Goal: Information Seeking & Learning: Learn about a topic

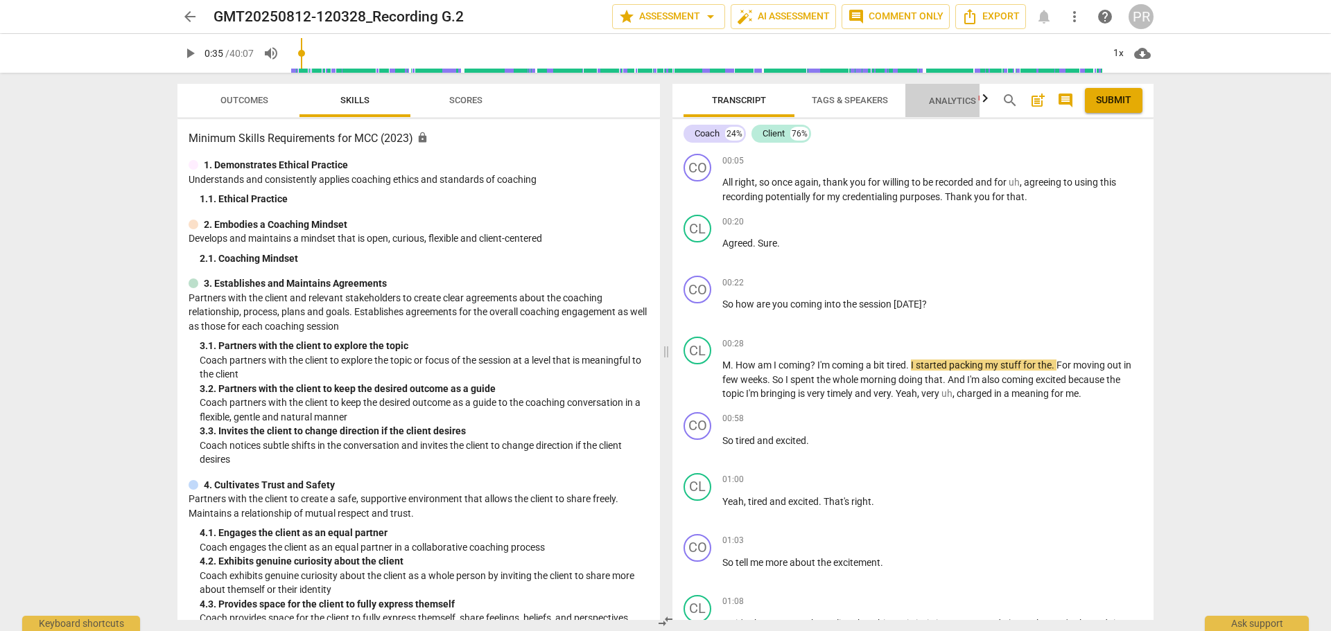
click at [960, 96] on span "Analytics New" at bounding box center [961, 101] width 64 height 10
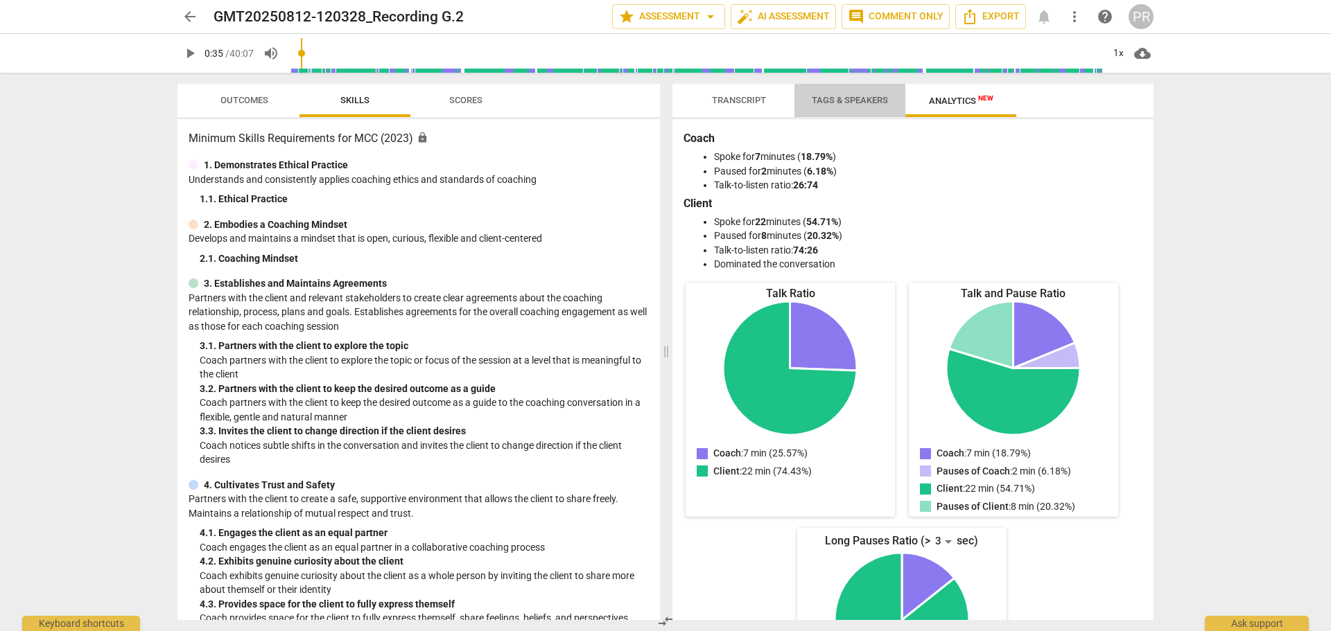
click at [850, 98] on span "Tags & Speakers" at bounding box center [849, 100] width 76 height 10
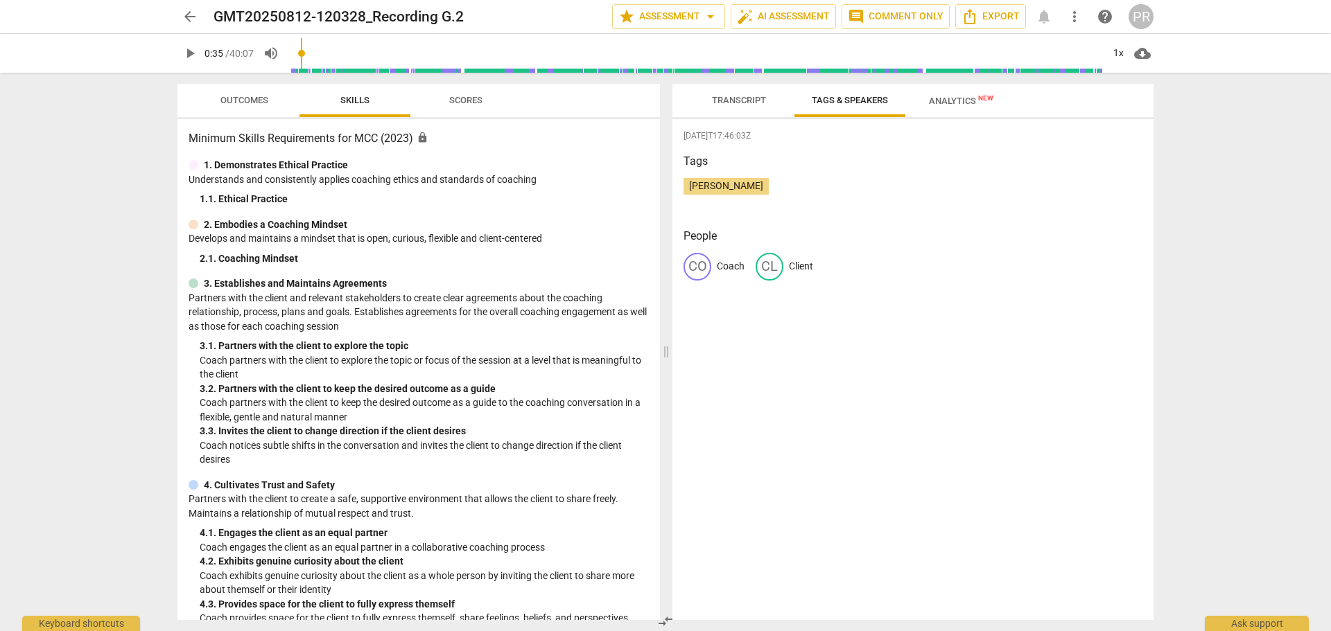
click at [741, 98] on span "Transcript" at bounding box center [739, 100] width 54 height 10
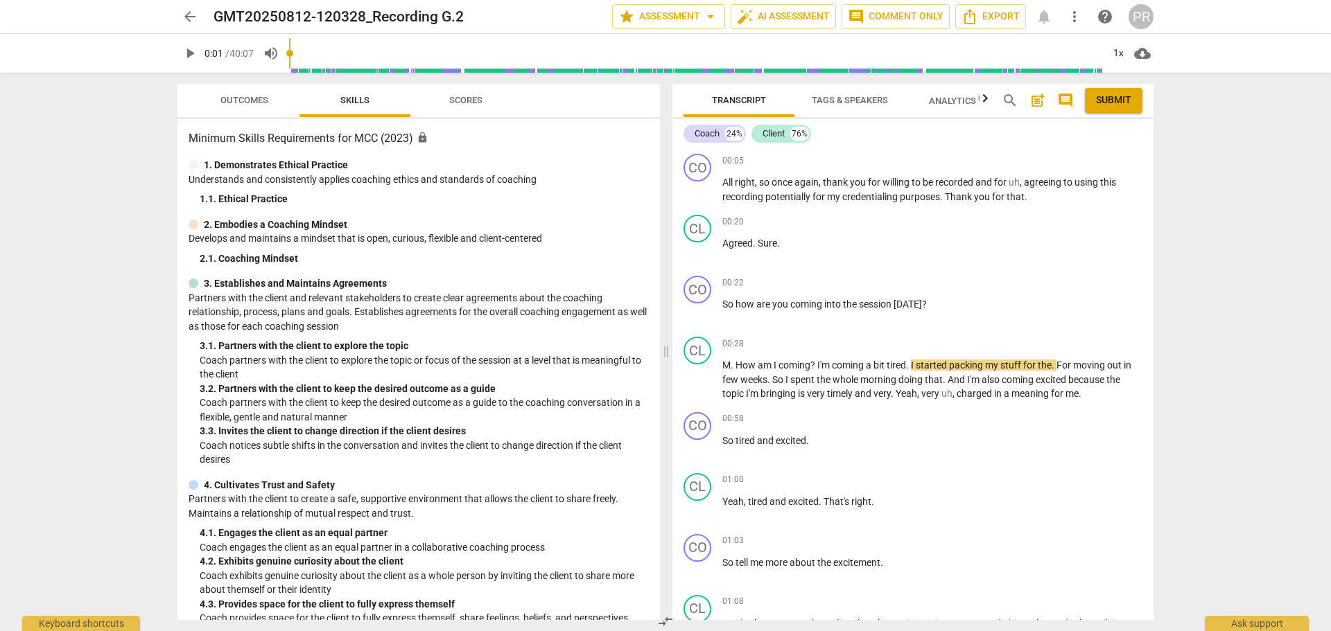
drag, startPoint x: 306, startPoint y: 53, endPoint x: 292, endPoint y: 53, distance: 13.2
type input "1"
click at [292, 53] on input "range" at bounding box center [695, 53] width 813 height 44
click at [705, 17] on span "arrow_drop_down" at bounding box center [710, 16] width 17 height 17
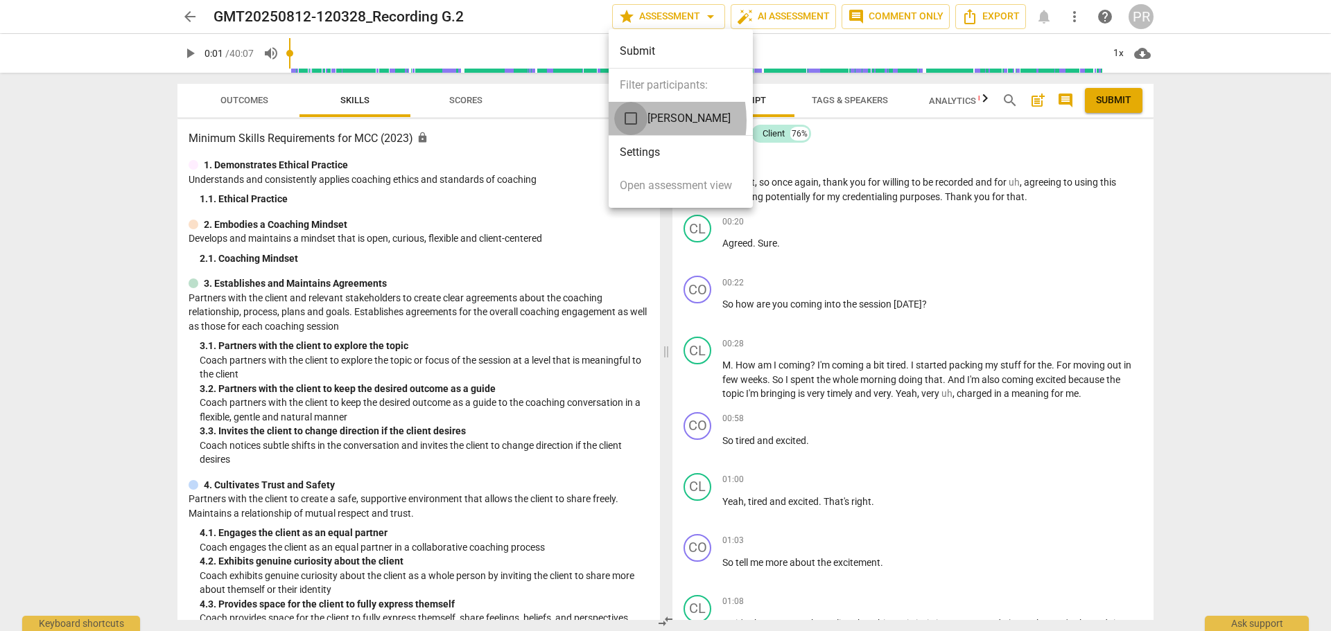
click at [630, 120] on input "checkbox" at bounding box center [630, 118] width 33 height 33
checkbox input "true"
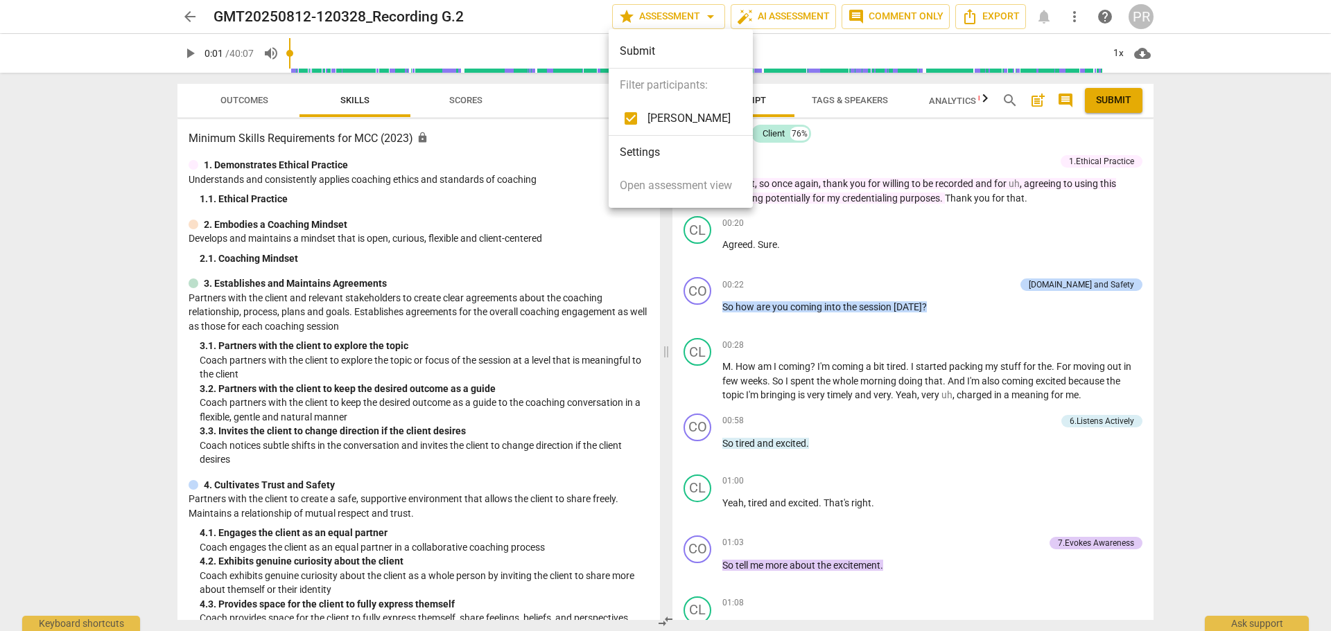
click at [966, 264] on div at bounding box center [665, 315] width 1331 height 631
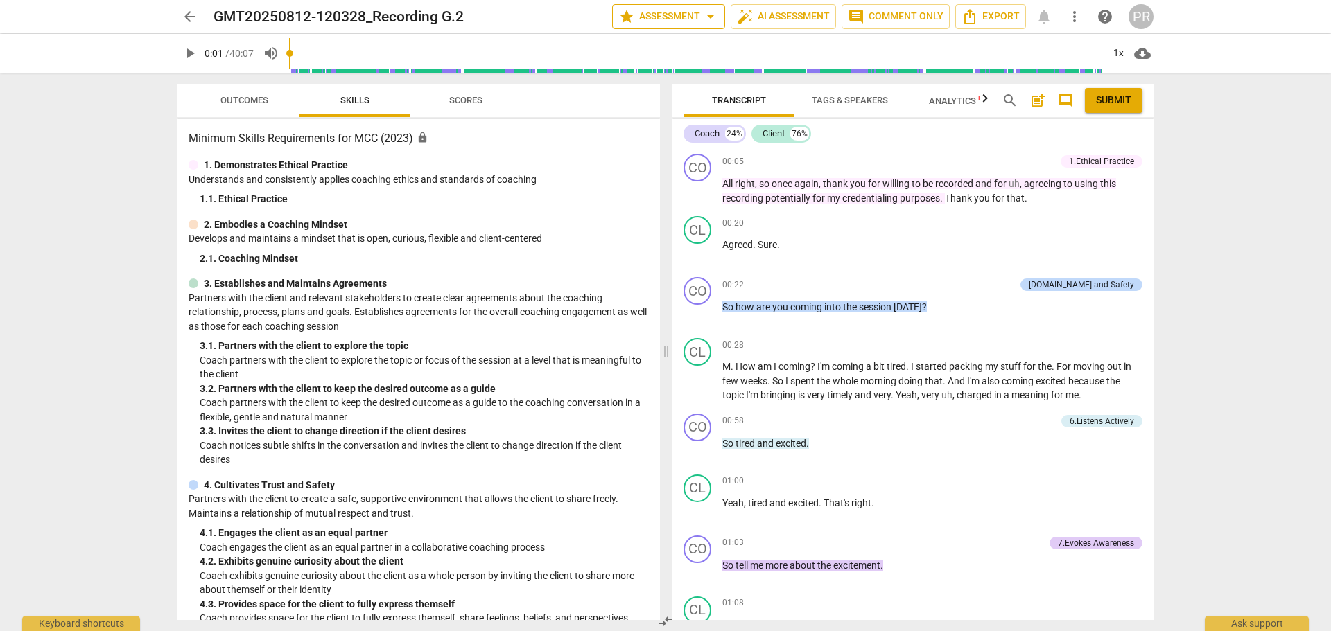
click at [695, 16] on span "star Assessment arrow_drop_down" at bounding box center [668, 16] width 100 height 17
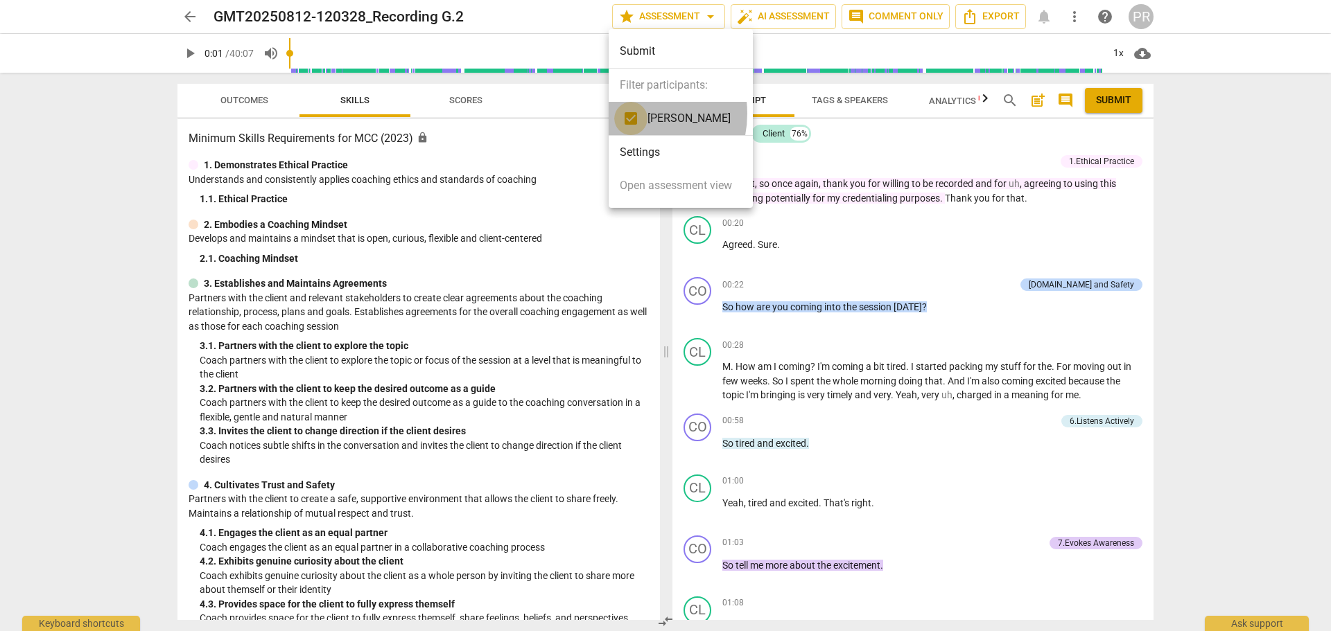
click at [632, 114] on input "checkbox" at bounding box center [630, 118] width 33 height 33
checkbox input "false"
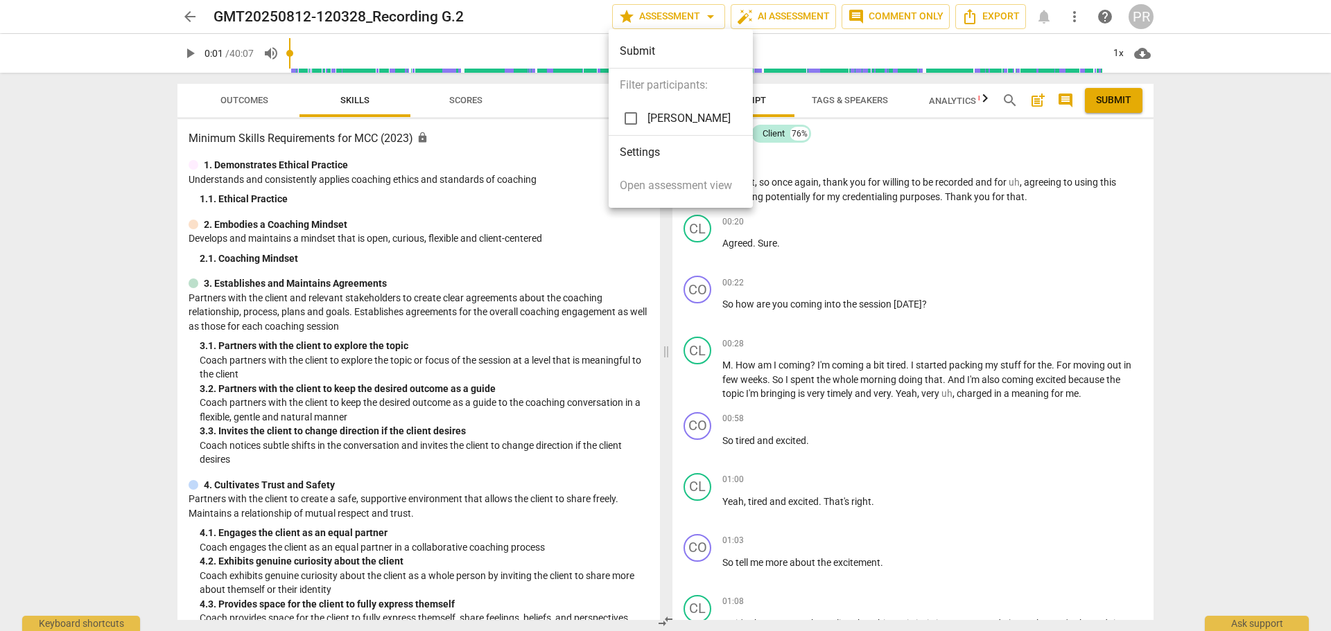
click at [850, 152] on div at bounding box center [665, 315] width 1331 height 631
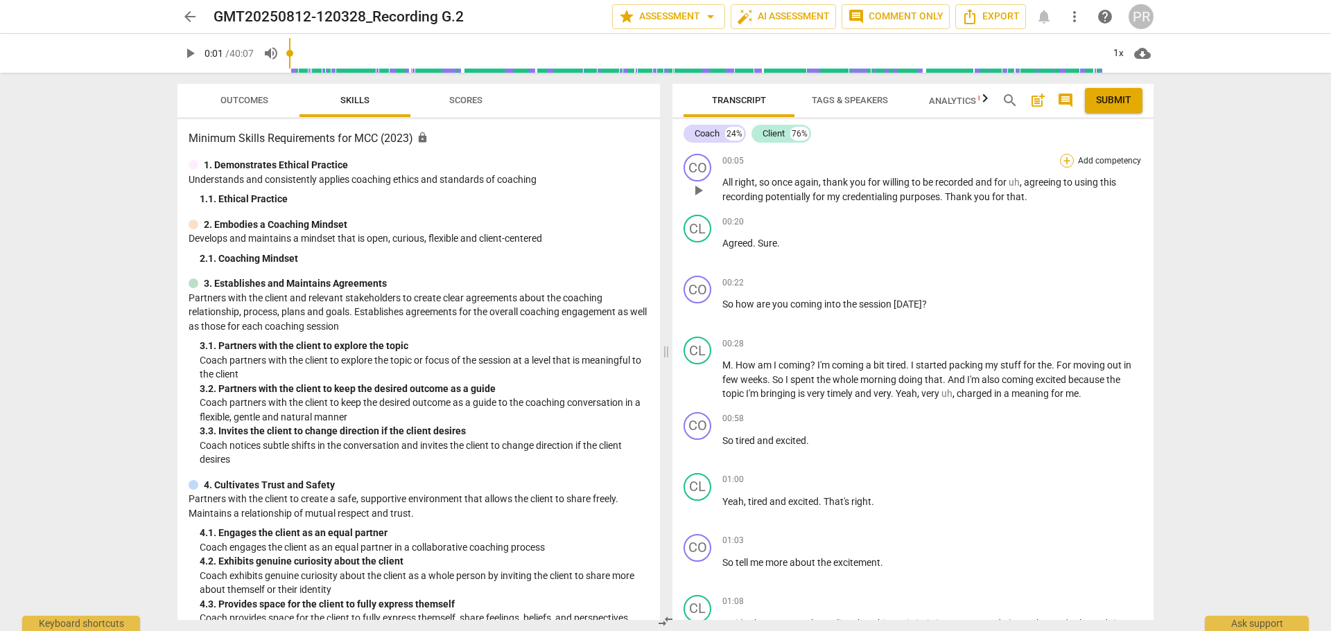
click at [1064, 161] on div "+" at bounding box center [1067, 161] width 14 height 14
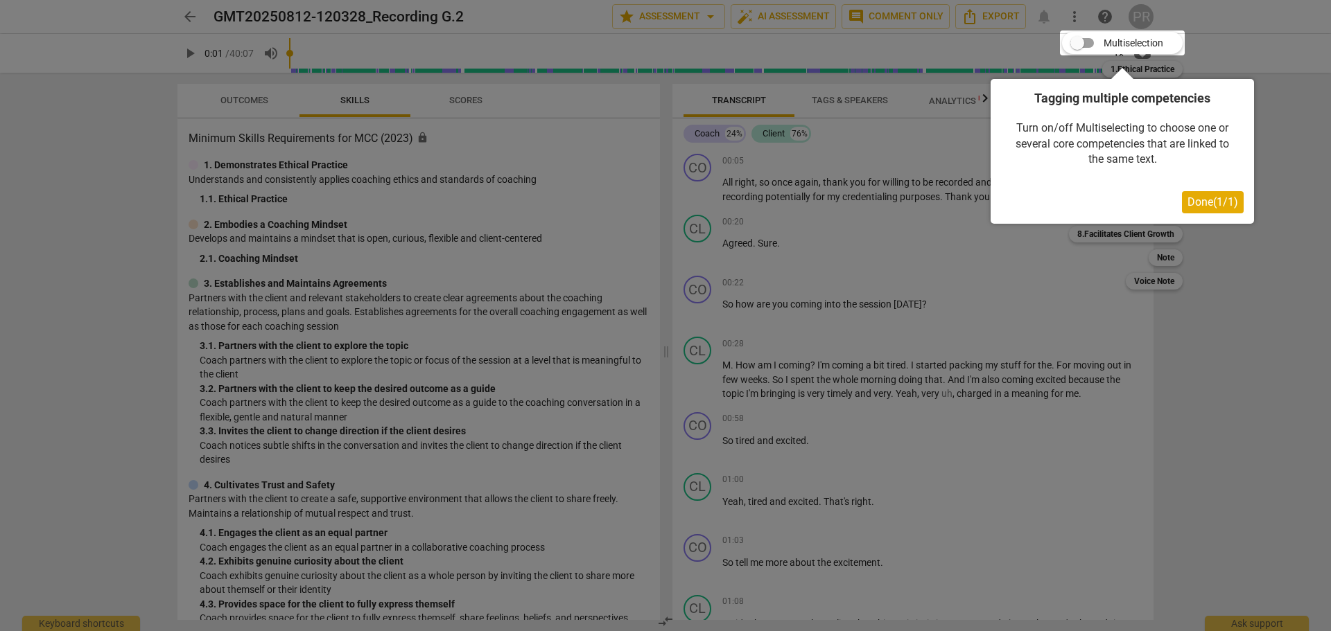
click at [1202, 202] on span "Done ( 1 / 1 )" at bounding box center [1212, 201] width 51 height 13
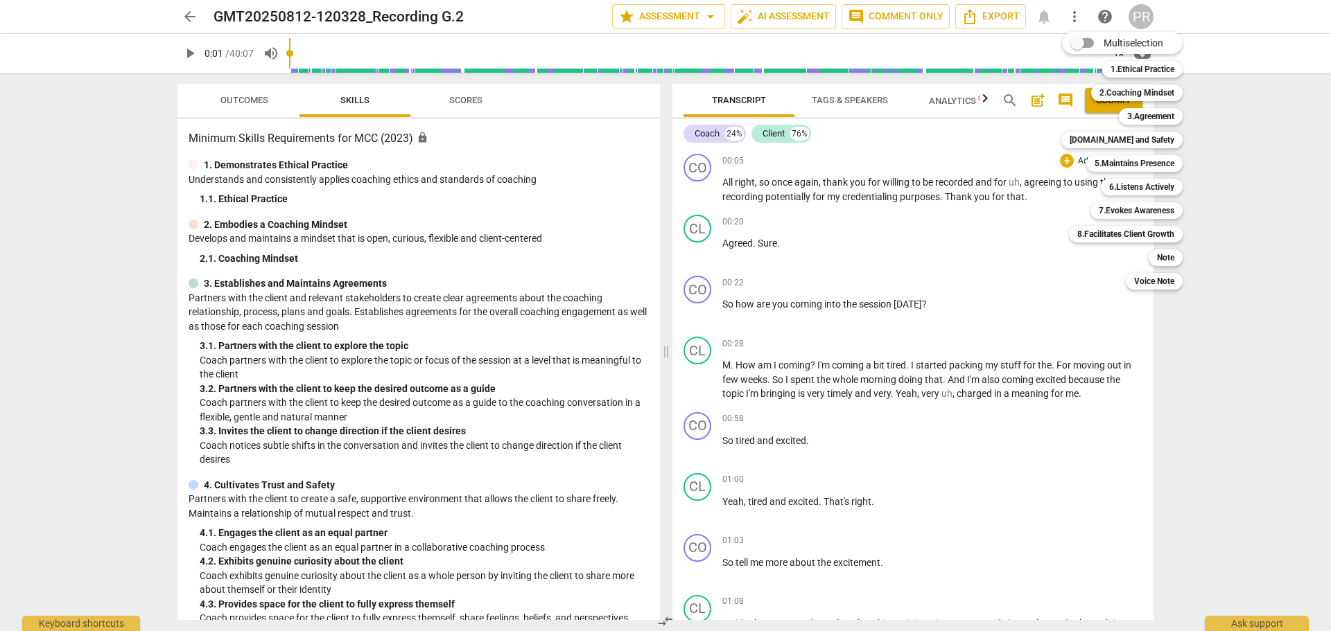
click at [984, 268] on div at bounding box center [665, 315] width 1331 height 631
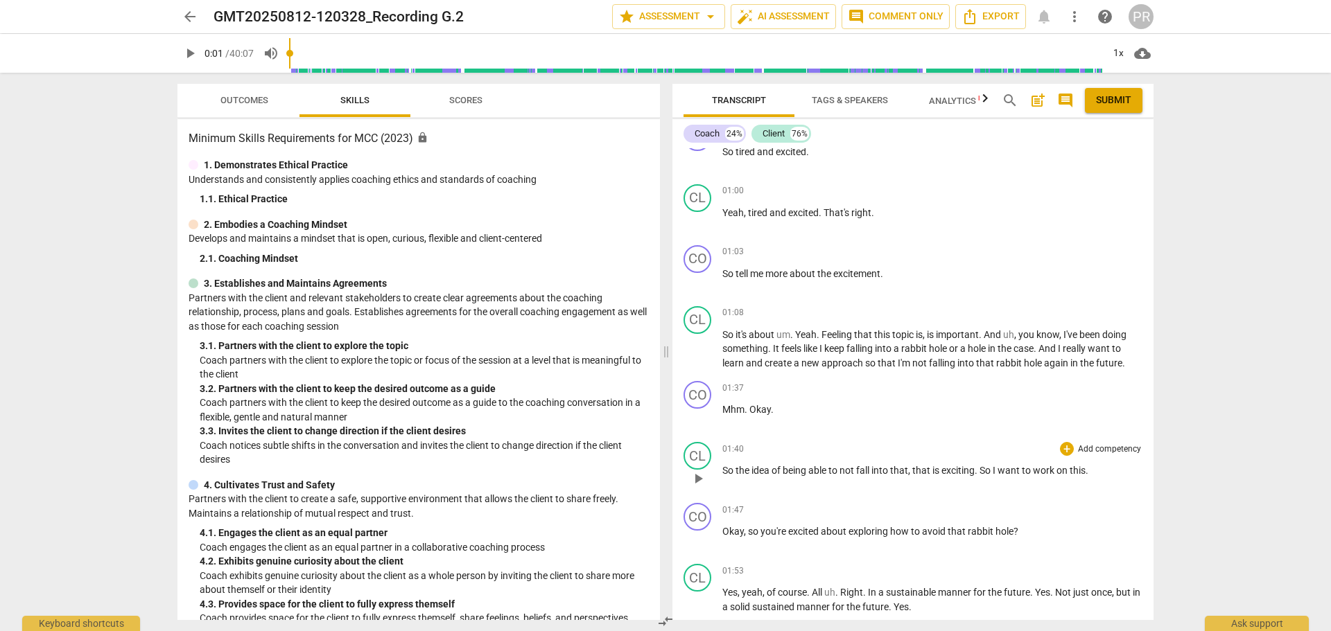
scroll to position [346, 0]
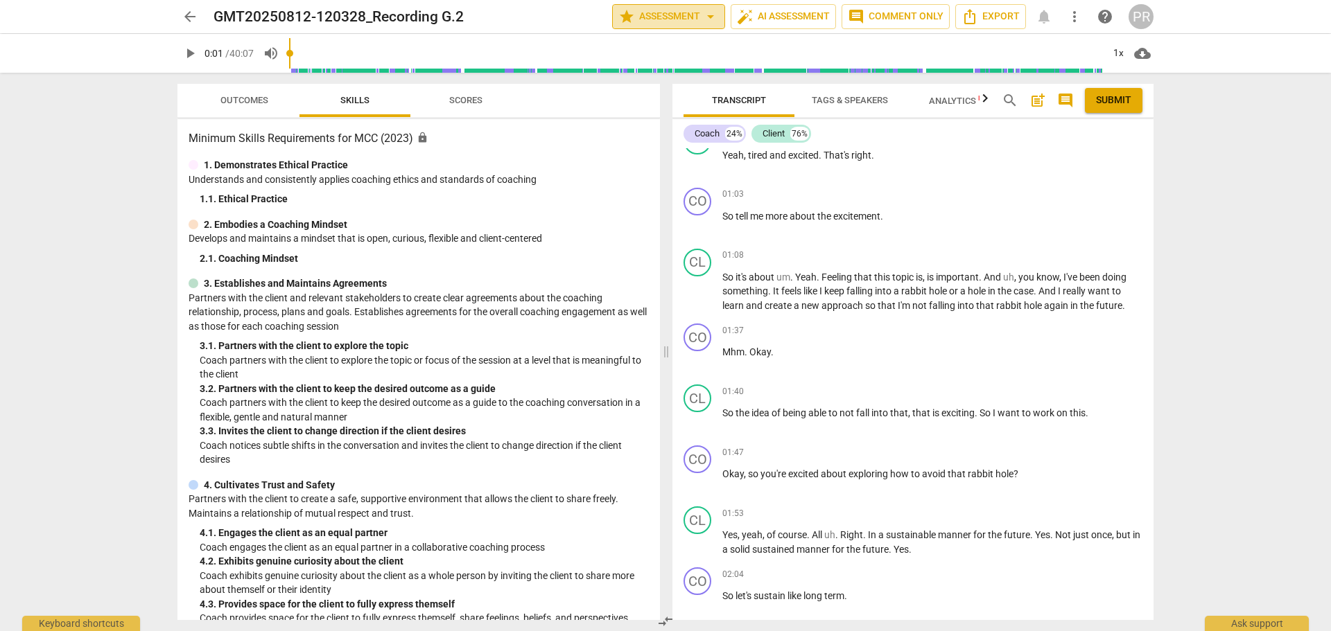
click at [684, 16] on span "star Assessment arrow_drop_down" at bounding box center [668, 16] width 100 height 17
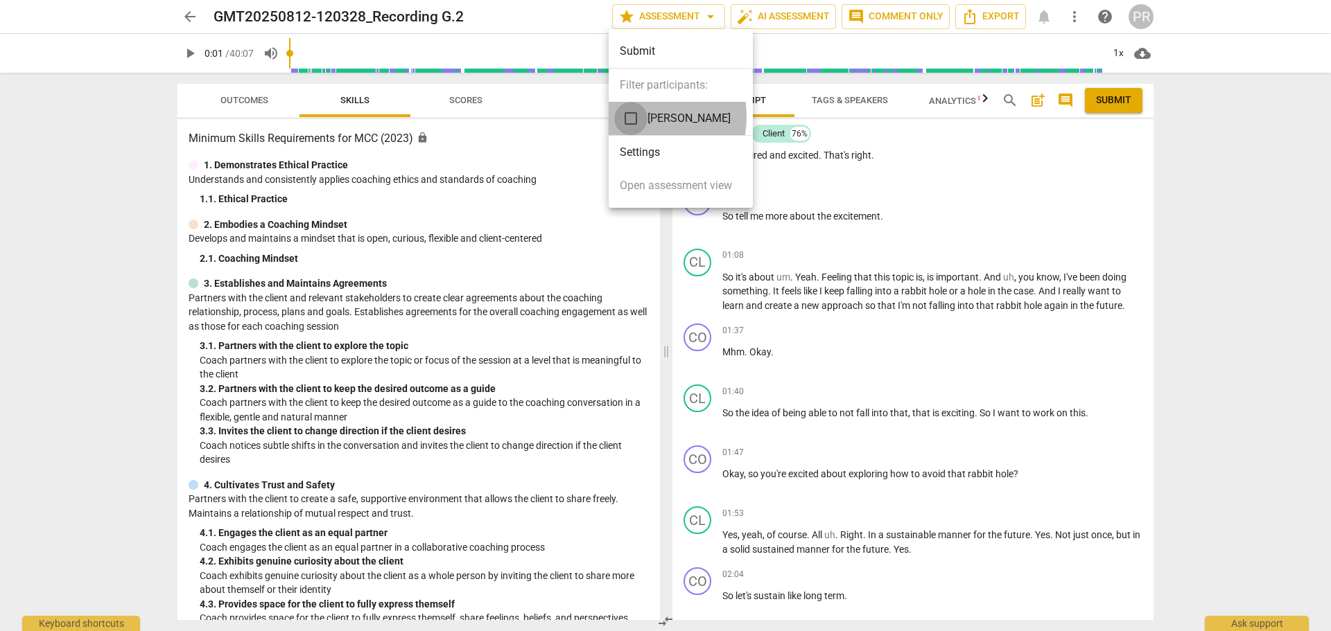
click at [631, 116] on input "checkbox" at bounding box center [630, 118] width 33 height 33
checkbox input "true"
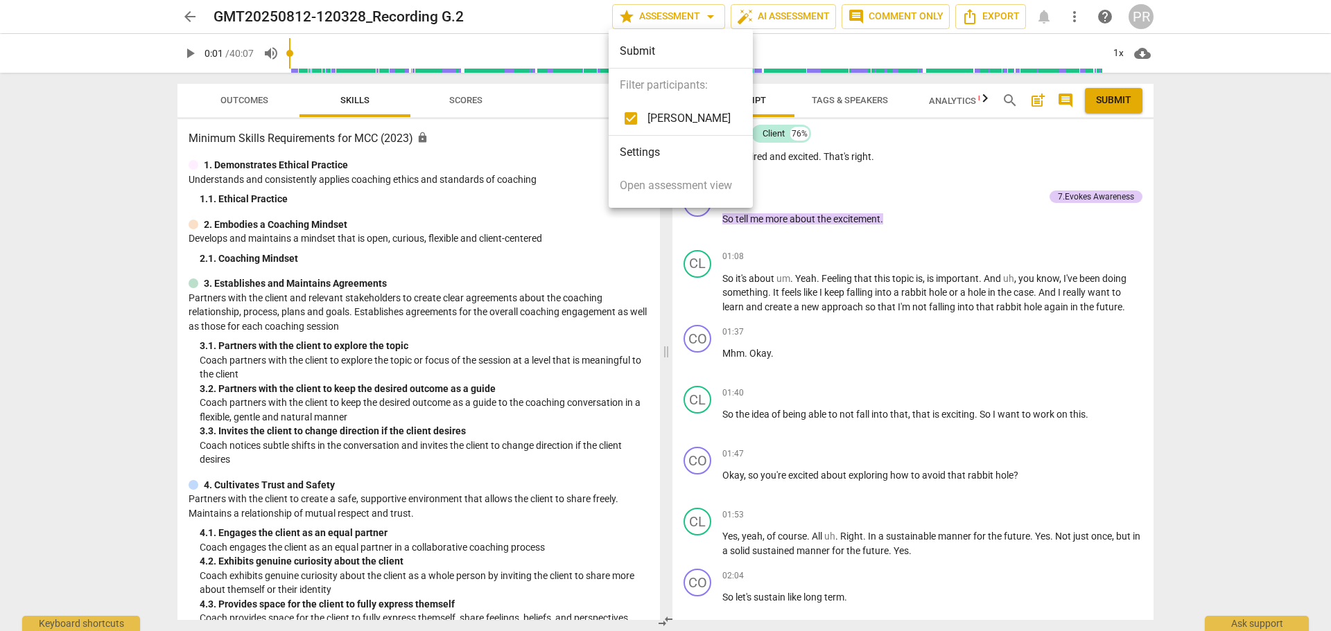
scroll to position [348, 0]
click at [1066, 237] on div at bounding box center [665, 315] width 1331 height 631
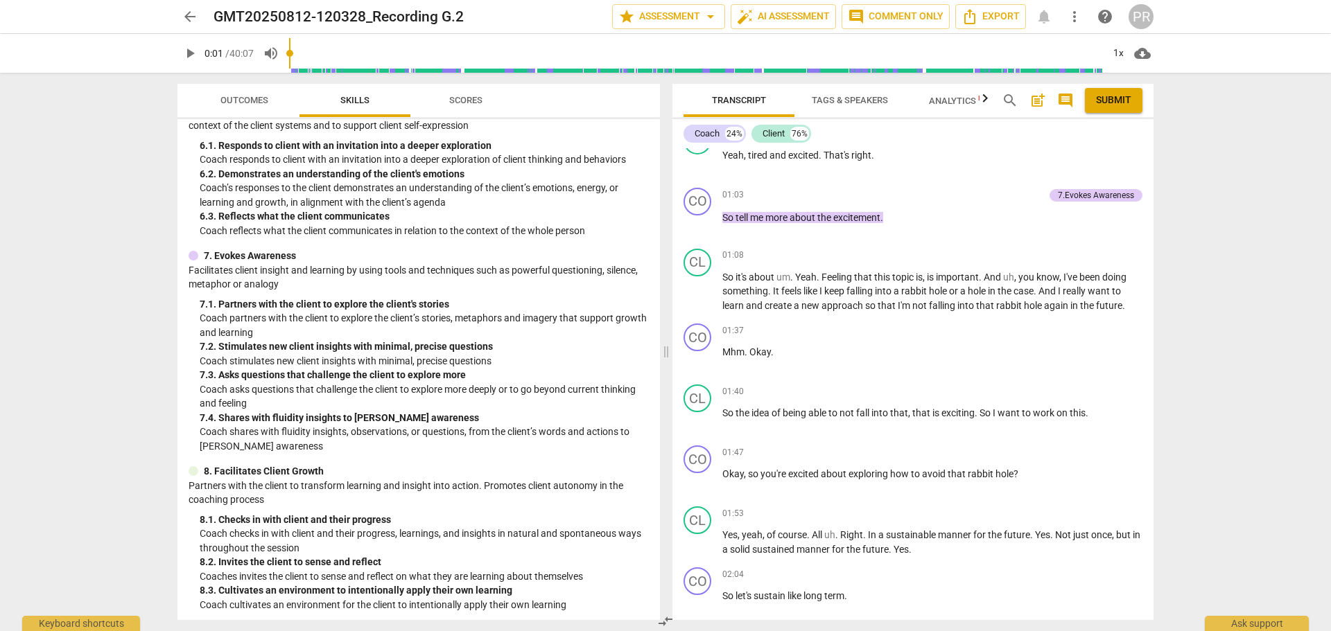
scroll to position [793, 0]
click at [234, 98] on span "Outcomes" at bounding box center [244, 100] width 48 height 10
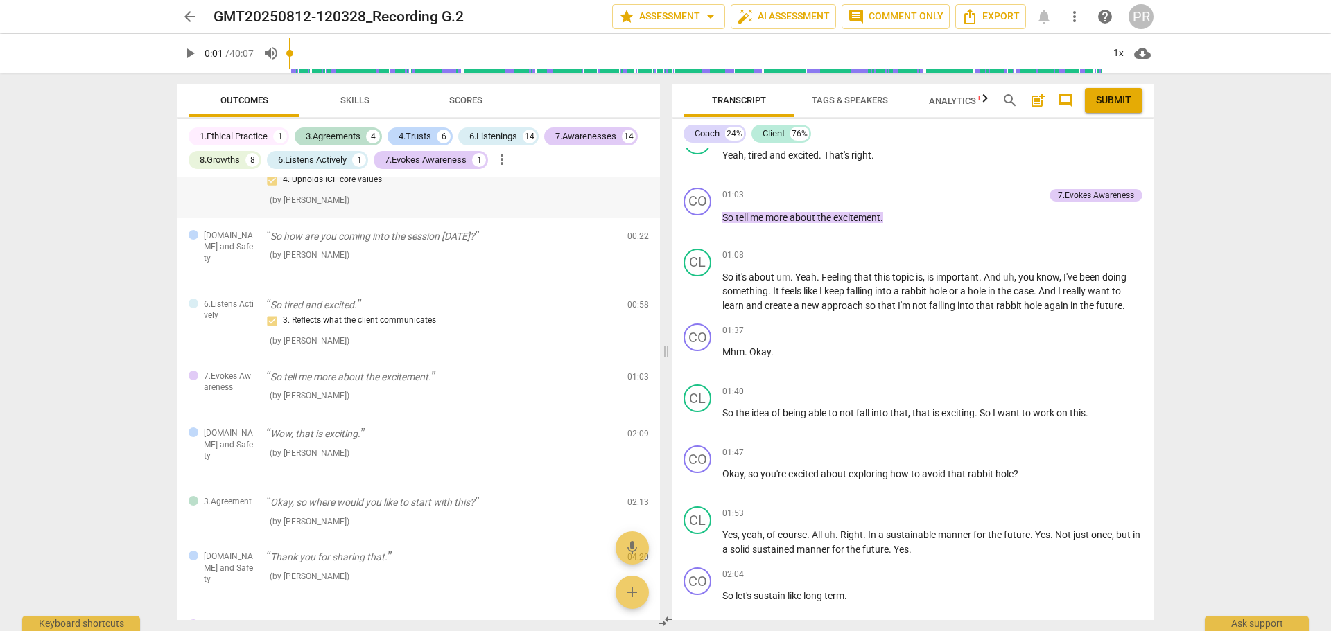
scroll to position [0, 0]
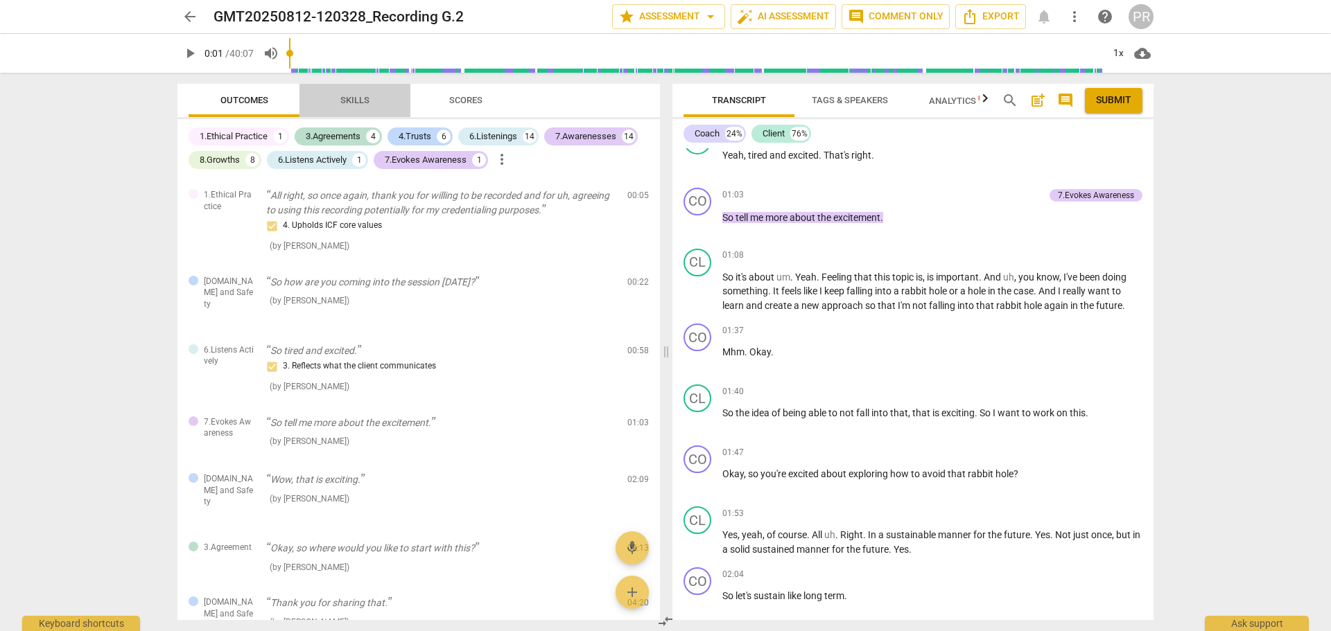
click at [358, 102] on span "Skills" at bounding box center [354, 100] width 29 height 10
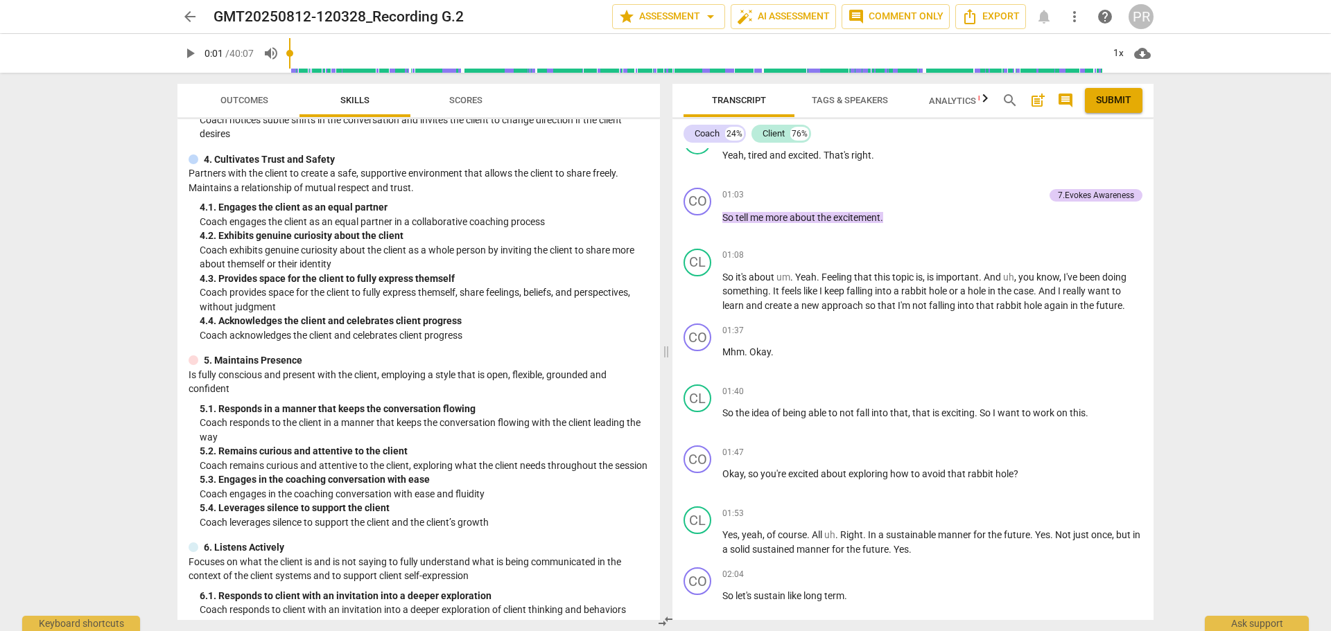
scroll to position [346, 0]
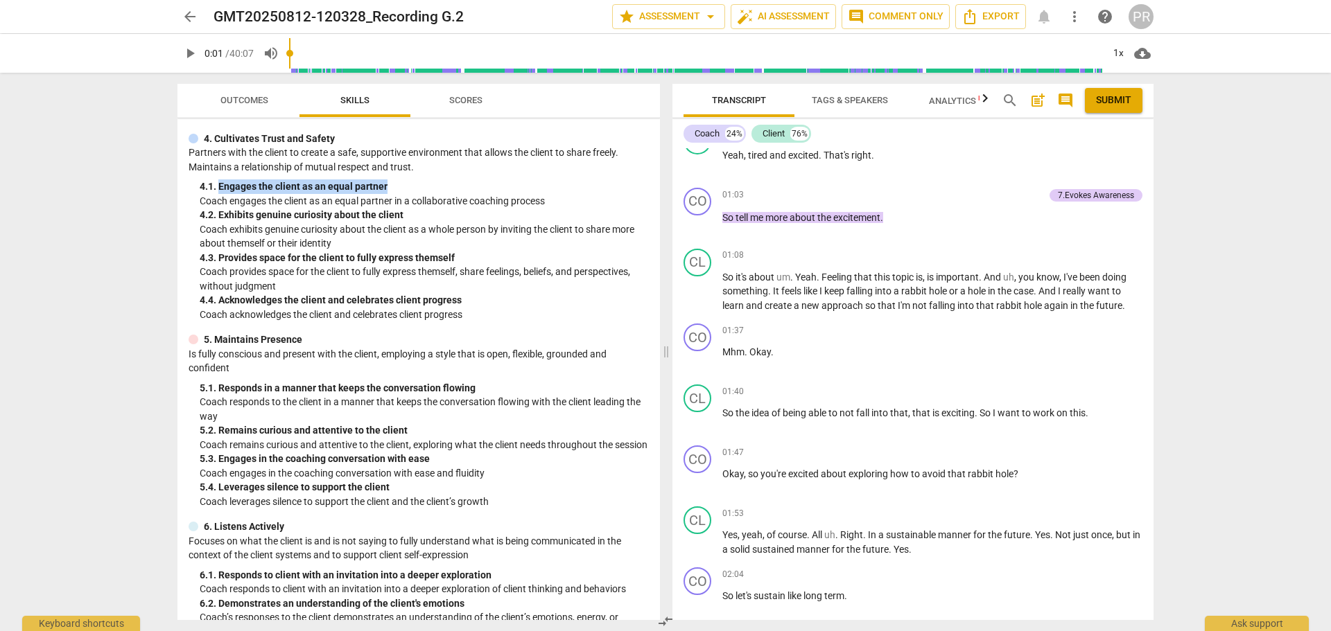
drag, startPoint x: 386, startPoint y: 184, endPoint x: 219, endPoint y: 186, distance: 167.0
click at [219, 186] on div "4. 1. Engages the client as an equal partner" at bounding box center [424, 186] width 449 height 15
drag, startPoint x: 412, startPoint y: 210, endPoint x: 218, endPoint y: 216, distance: 193.4
click at [218, 216] on div "4. 2. Exhibits genuine curiosity about the client" at bounding box center [424, 215] width 449 height 15
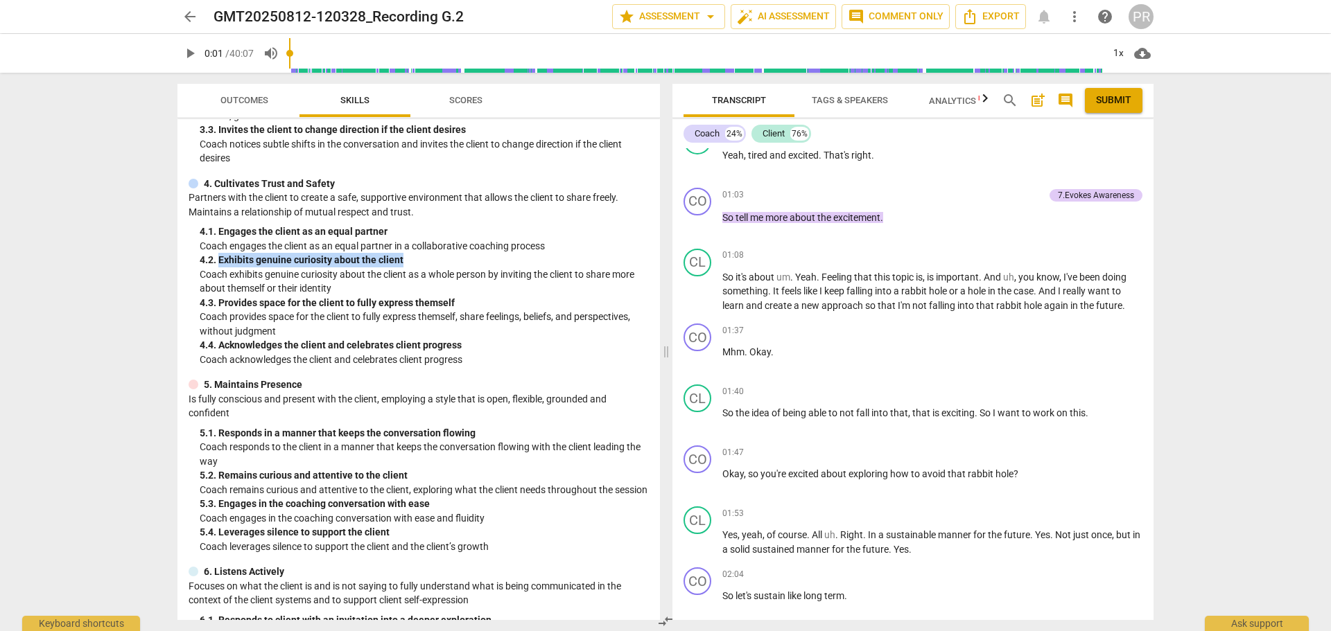
scroll to position [277, 0]
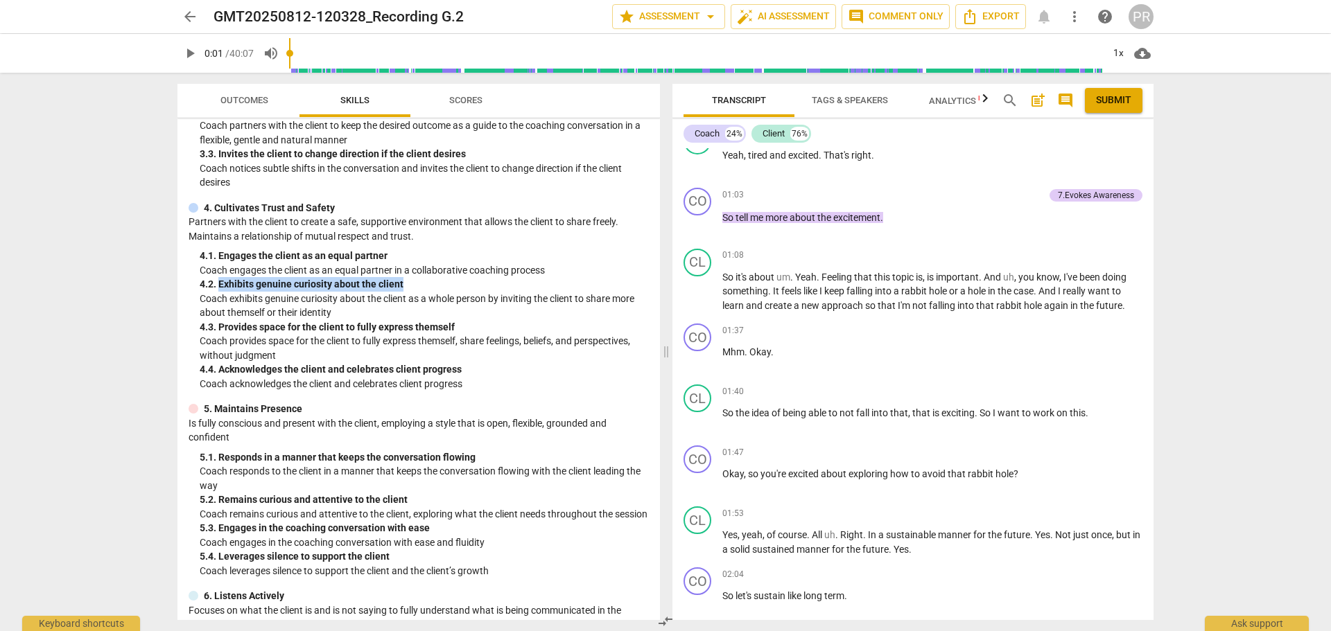
click at [433, 283] on div "4. 2. Exhibits genuine curiosity about the client" at bounding box center [424, 284] width 449 height 15
drag, startPoint x: 407, startPoint y: 285, endPoint x: 220, endPoint y: 285, distance: 187.1
click at [220, 285] on div "4. 2. Exhibits genuine curiosity about the client" at bounding box center [424, 284] width 449 height 15
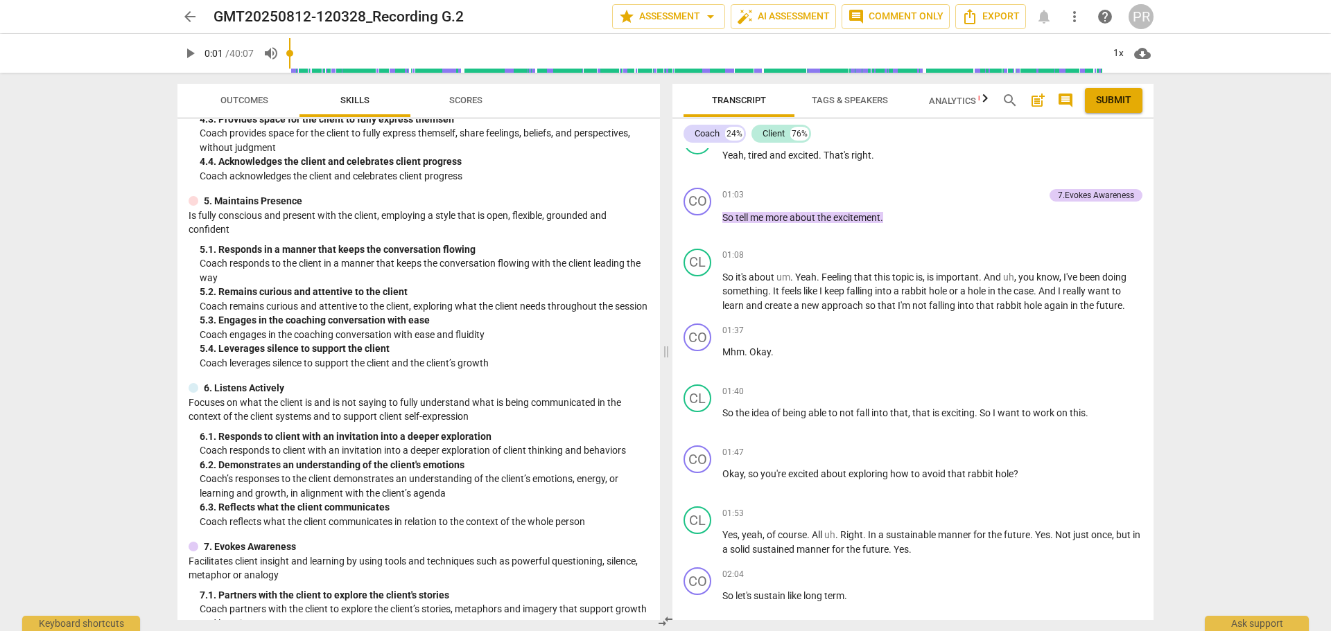
scroll to position [416, 0]
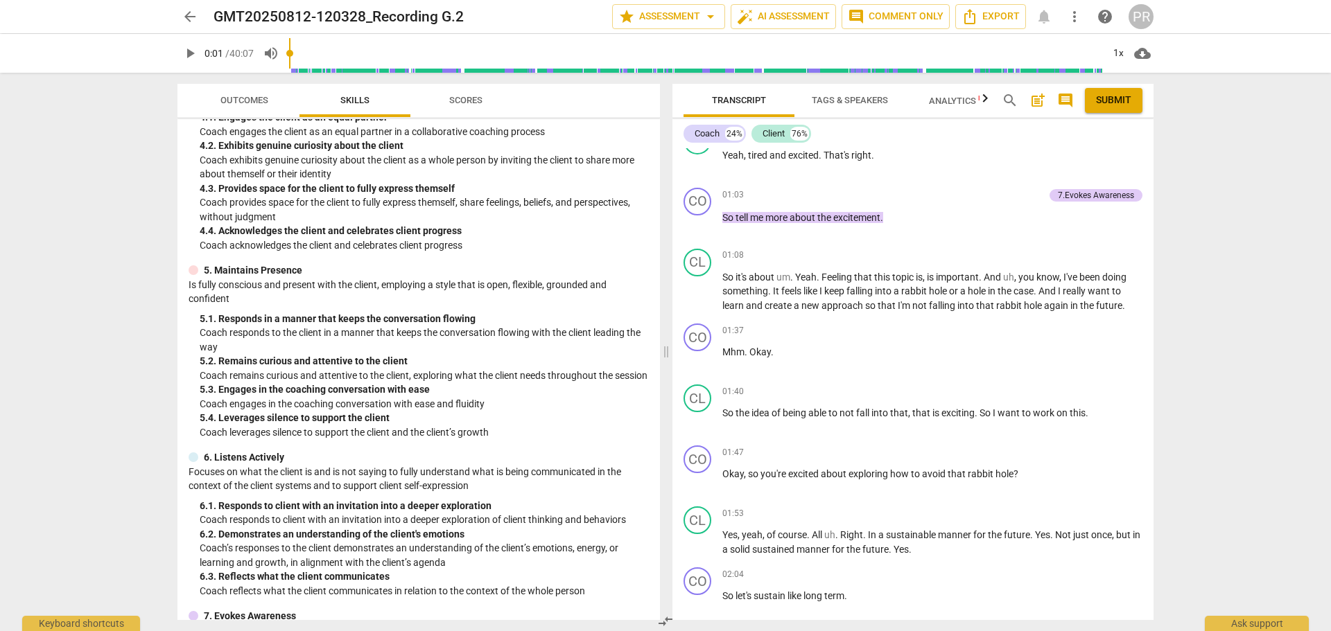
click at [432, 139] on div "4. Cultivates Trust and Safety Partners with the client to create a safe, suppo…" at bounding box center [418, 157] width 460 height 191
click at [432, 141] on div "4. 2. Exhibits genuine curiosity about the client" at bounding box center [424, 146] width 449 height 15
click at [190, 53] on span "play_arrow" at bounding box center [190, 53] width 17 height 17
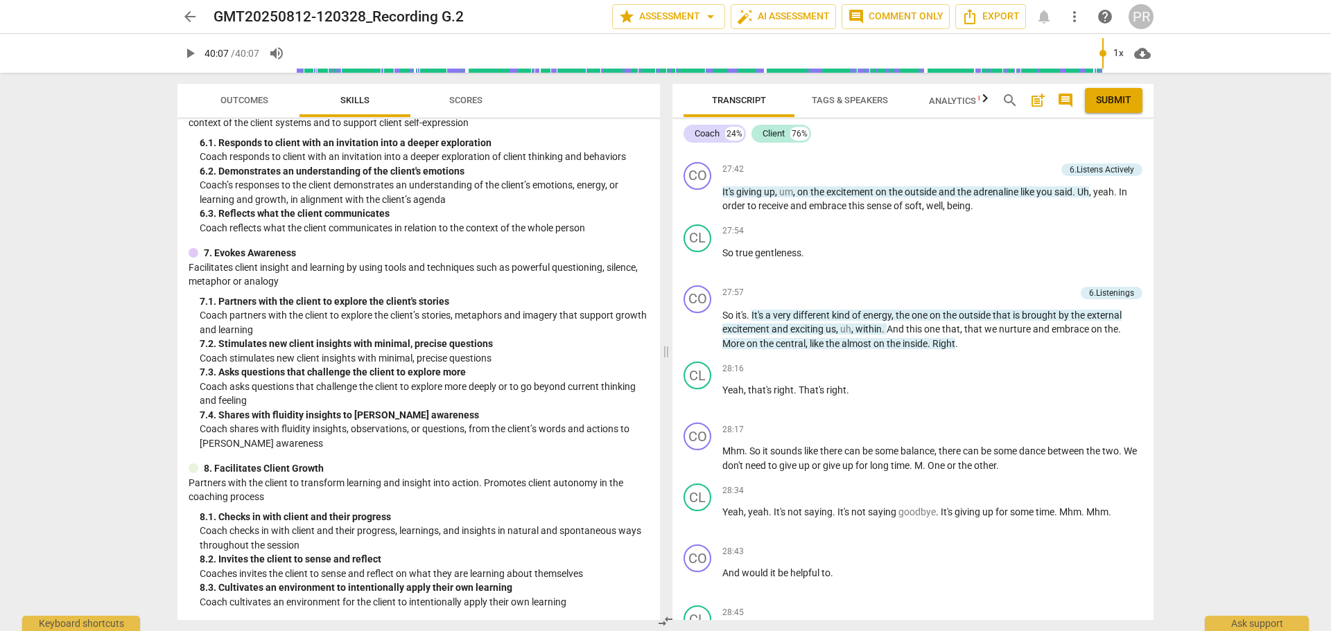
scroll to position [6860, 0]
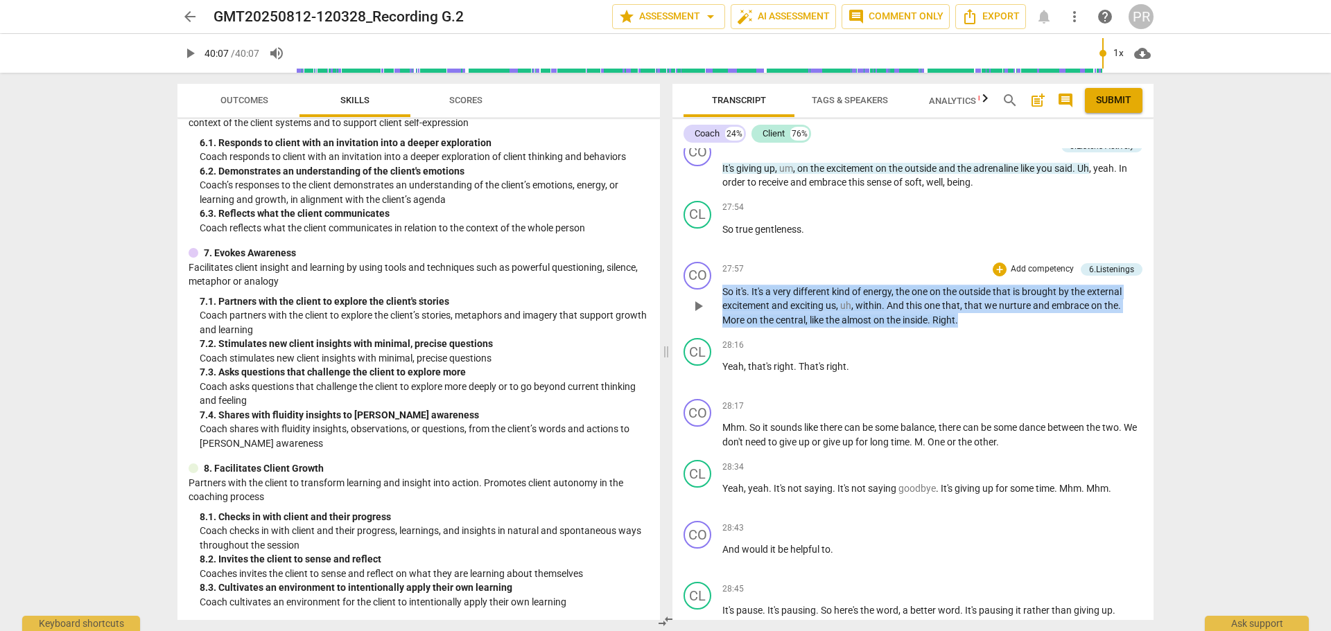
drag, startPoint x: 720, startPoint y: 337, endPoint x: 976, endPoint y: 362, distance: 257.6
click at [976, 333] on div "CO play_arrow pause 27:57 + Add competency 6.Listenings keyboard_arrow_right So…" at bounding box center [912, 294] width 481 height 77
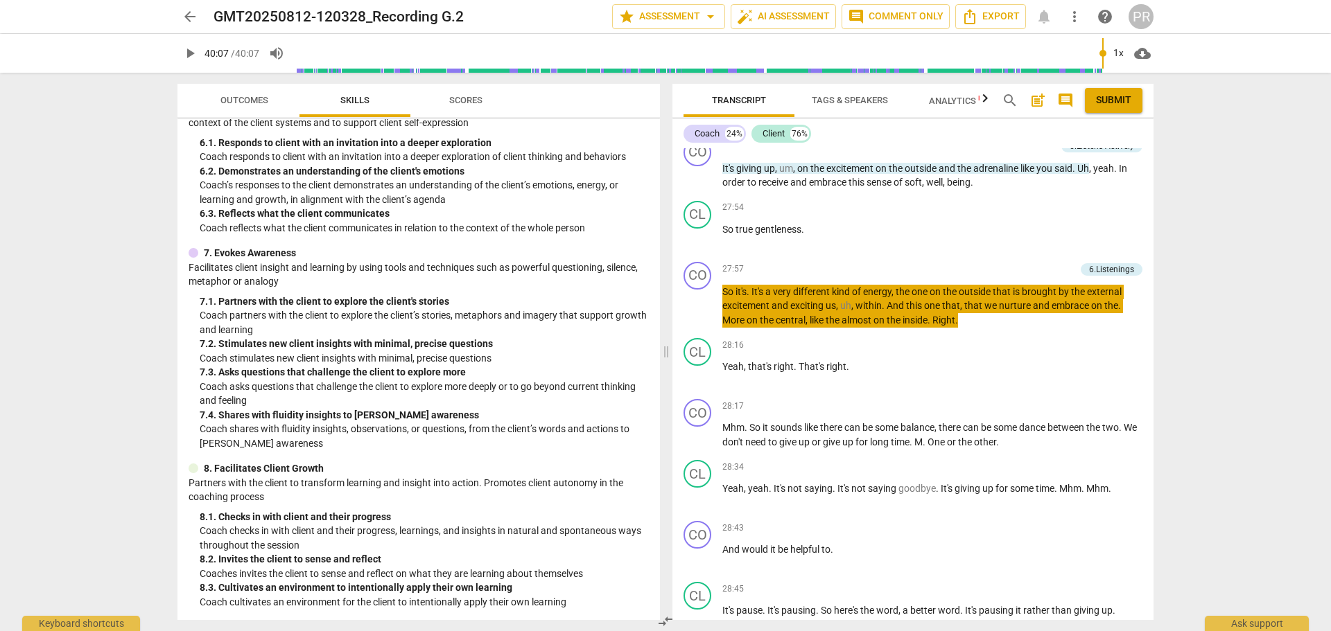
type input "2407"
